Goal: Find specific page/section: Find specific page/section

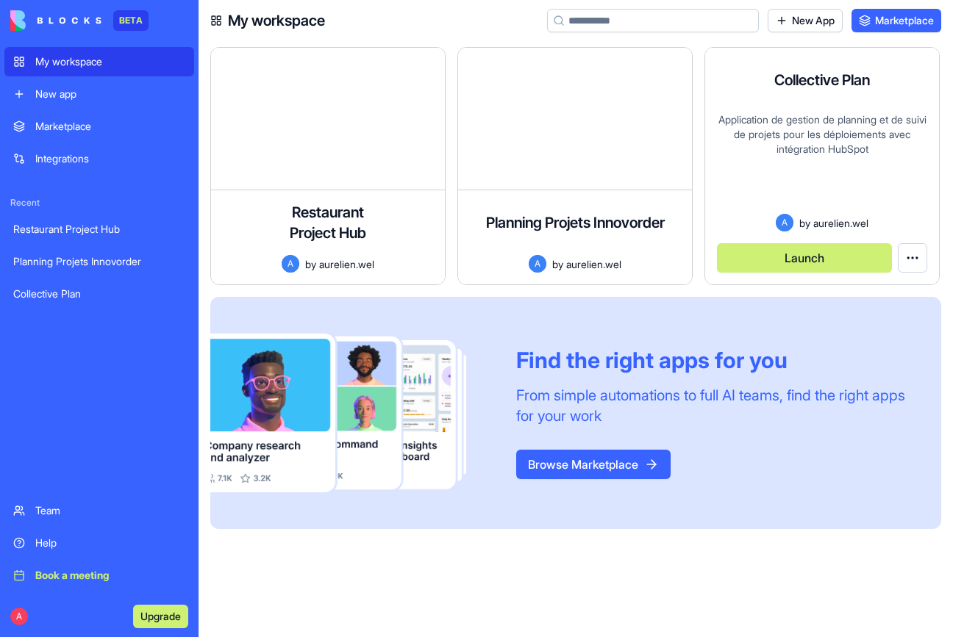
click at [789, 115] on div "Application de gestion de planning et de suivi de projets pour les déploiements…" at bounding box center [822, 162] width 210 height 101
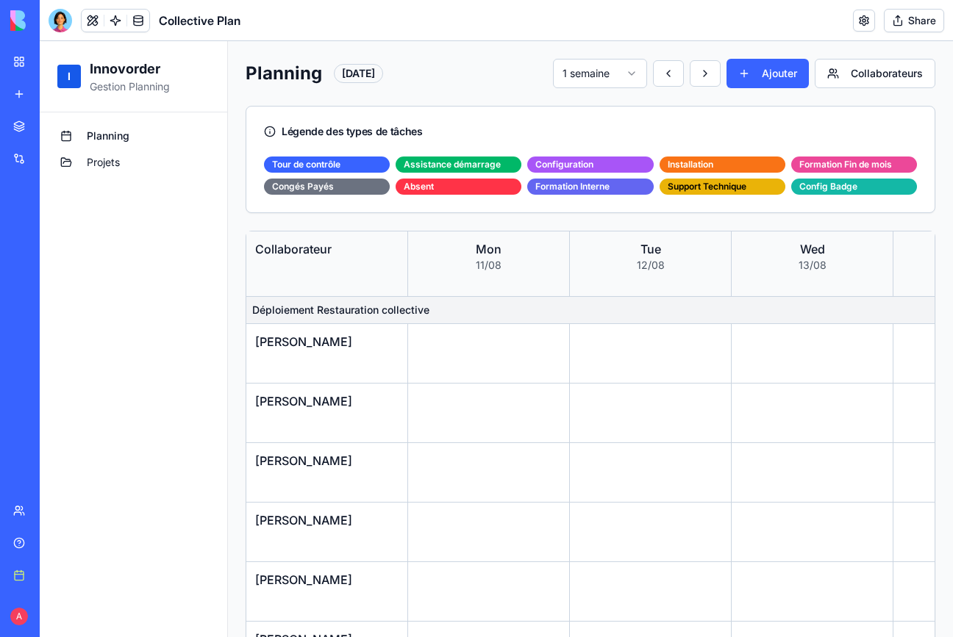
click at [115, 171] on link "Projets" at bounding box center [133, 163] width 164 height 24
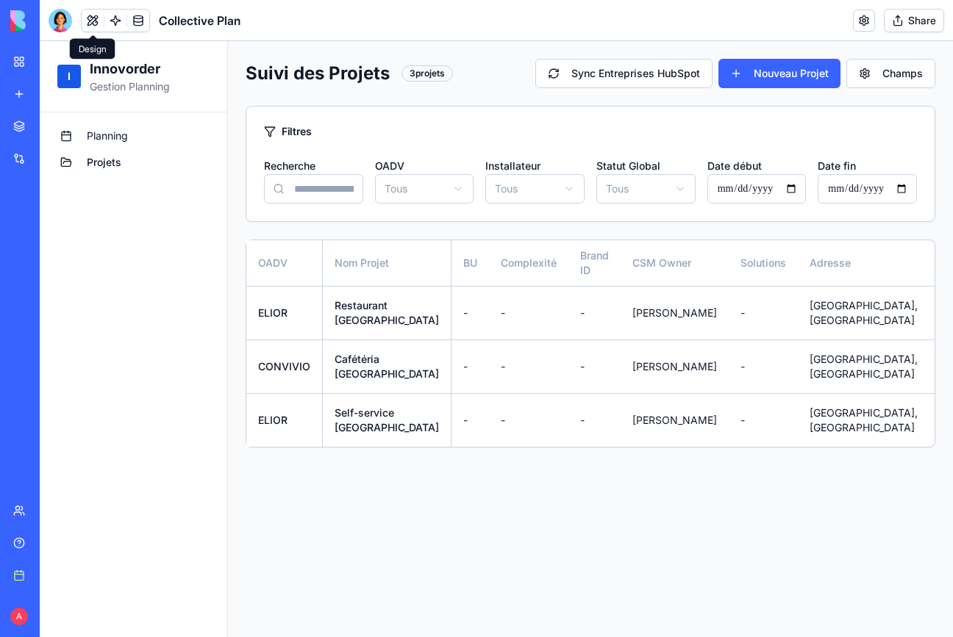
click at [89, 15] on button at bounding box center [93, 21] width 22 height 22
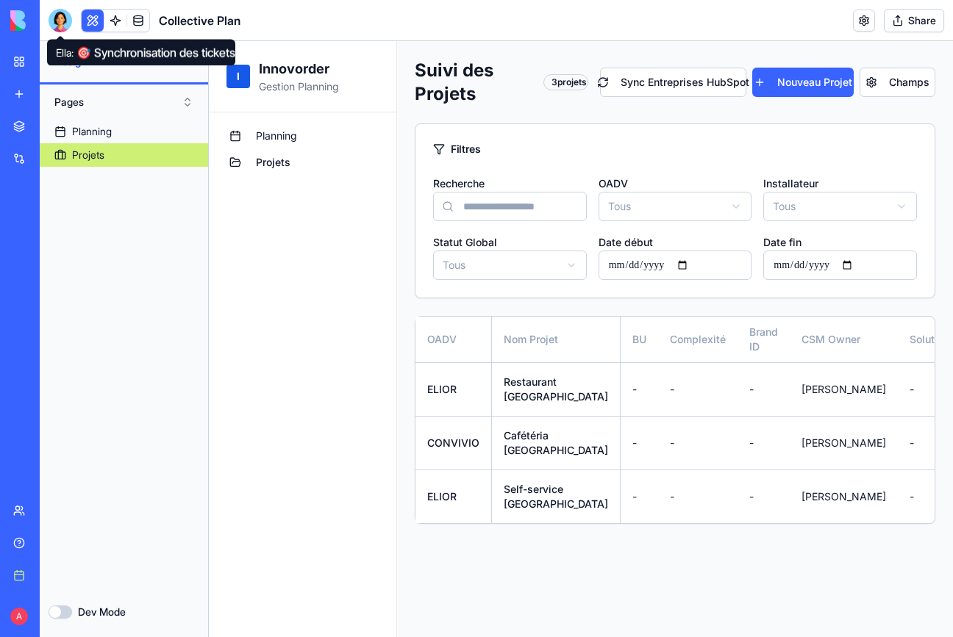
click at [65, 18] on div at bounding box center [61, 21] width 24 height 24
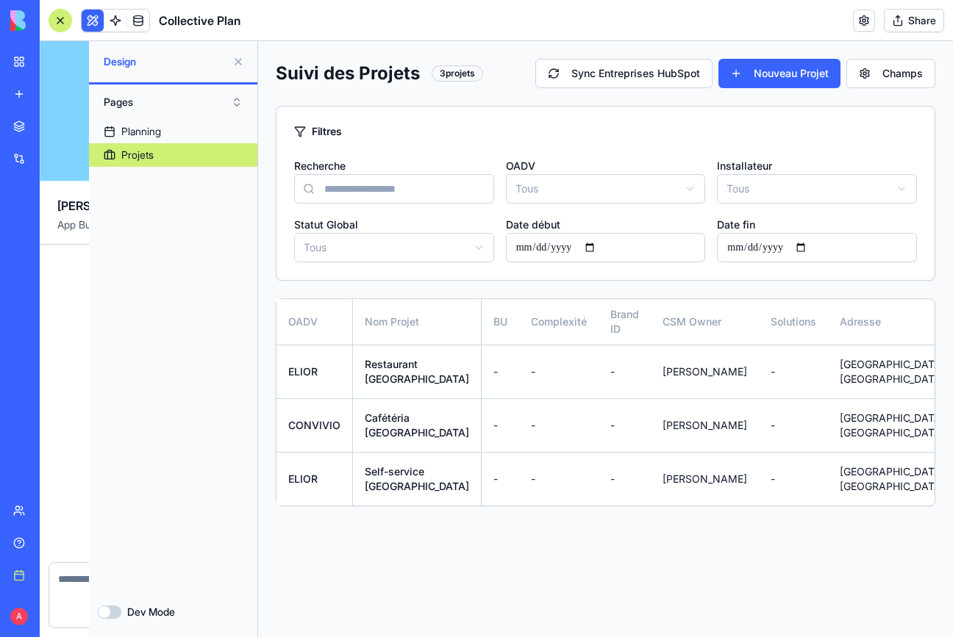
scroll to position [23335, 0]
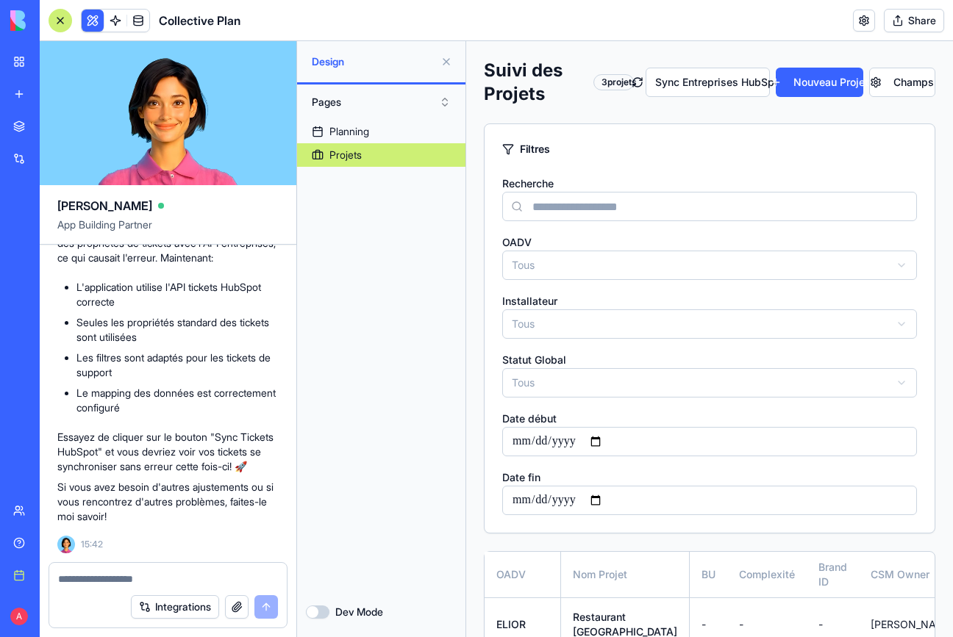
click at [186, 612] on button "Integrations" at bounding box center [175, 608] width 88 height 24
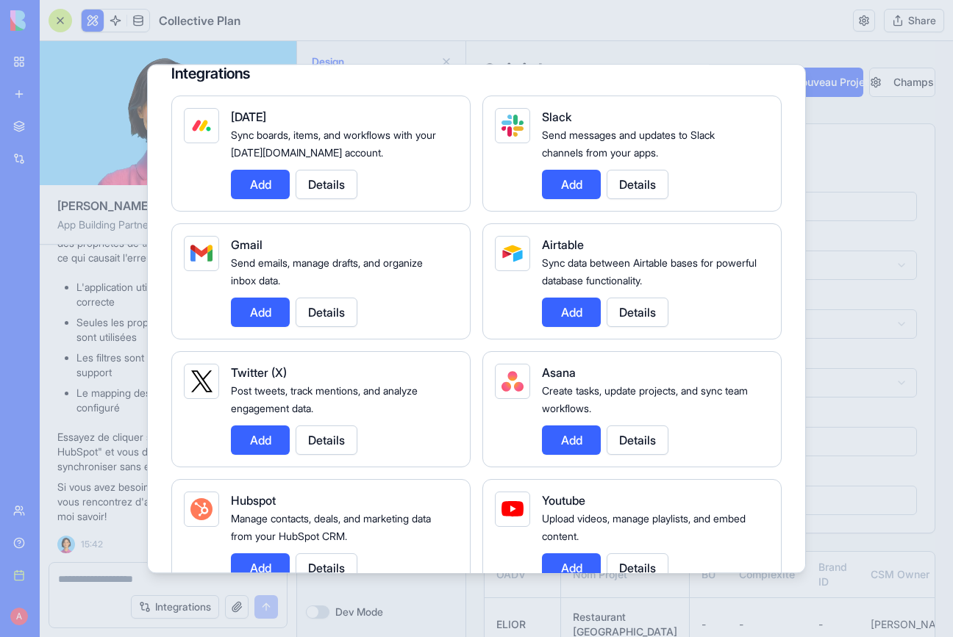
scroll to position [0, 0]
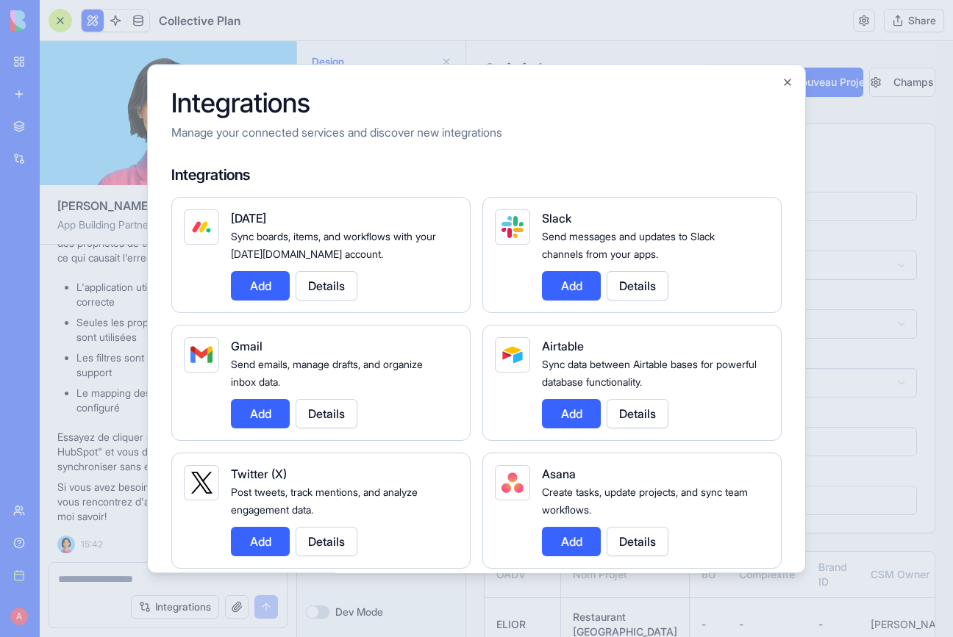
click at [74, 285] on div at bounding box center [476, 318] width 953 height 637
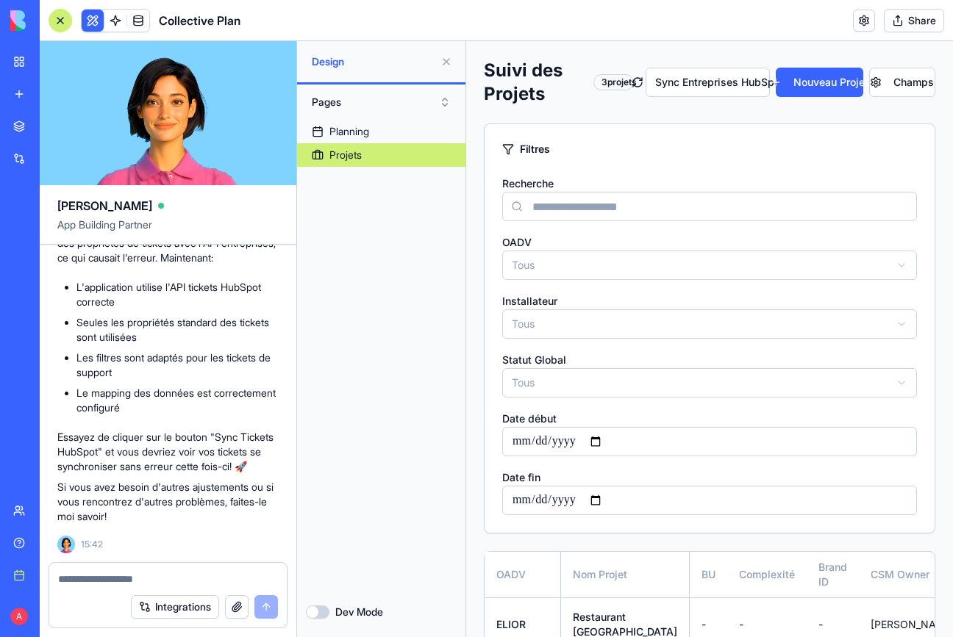
click at [745, 168] on div "Filtres" at bounding box center [710, 149] width 450 height 50
click at [372, 319] on div "Planning Projets" at bounding box center [381, 354] width 168 height 468
